Goal: Information Seeking & Learning: Learn about a topic

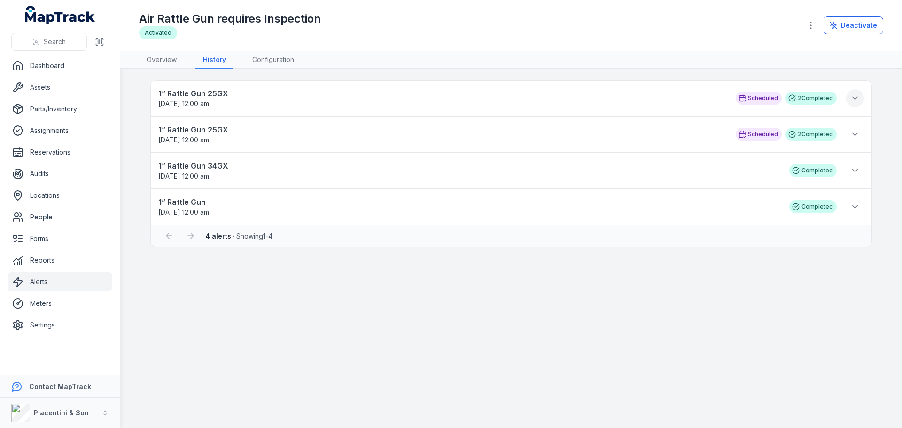
click at [853, 100] on icon at bounding box center [854, 97] width 9 height 9
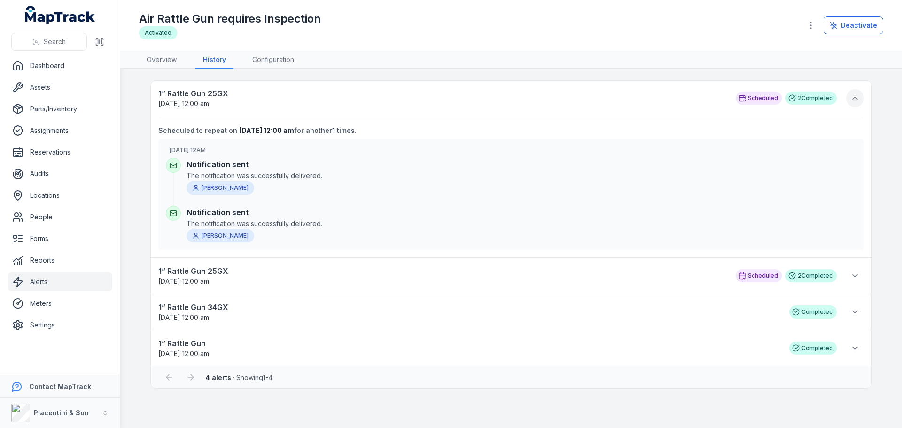
click at [853, 99] on icon at bounding box center [854, 98] width 5 height 2
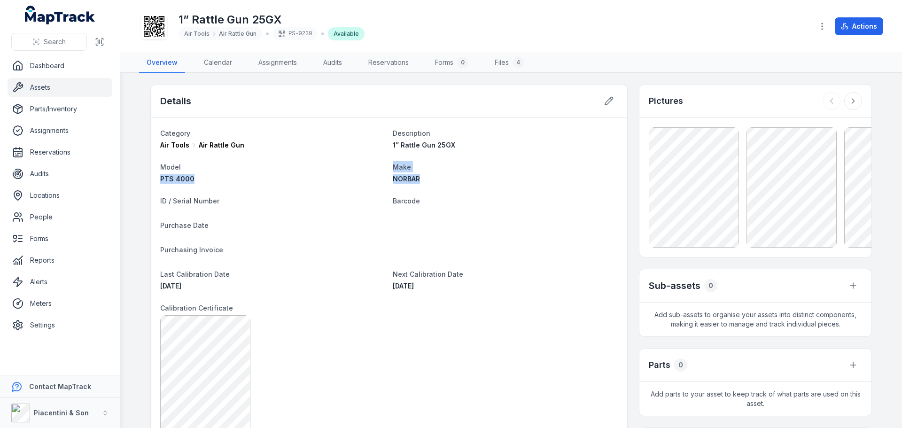
drag, startPoint x: 158, startPoint y: 178, endPoint x: 435, endPoint y: 180, distance: 277.1
click at [435, 180] on dl "Category Air Tools Air Rattle Gun Description 1” Rattle Gun 25GX Model PTS 4000…" at bounding box center [388, 436] width 457 height 618
click at [384, 270] on dl "Category Air Tools Air Rattle Gun Description 1” Rattle Gun 25GX Model PTS 4000…" at bounding box center [388, 436] width 457 height 618
